Goal: Task Accomplishment & Management: Use online tool/utility

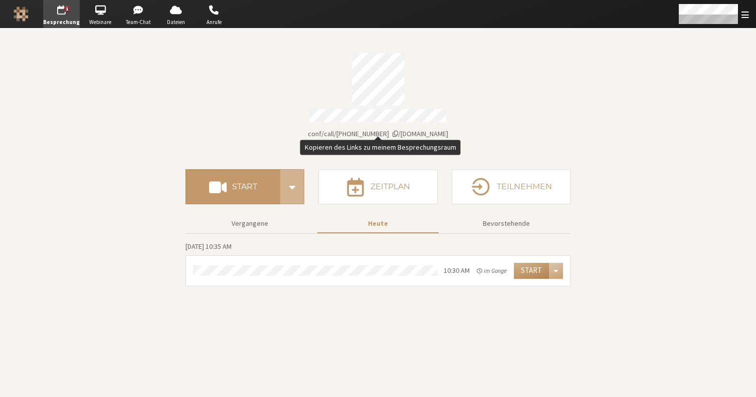
click at [398, 130] on span "Kontodaten" at bounding box center [395, 133] width 6 height 7
